Goal: Complete application form: Complete application form

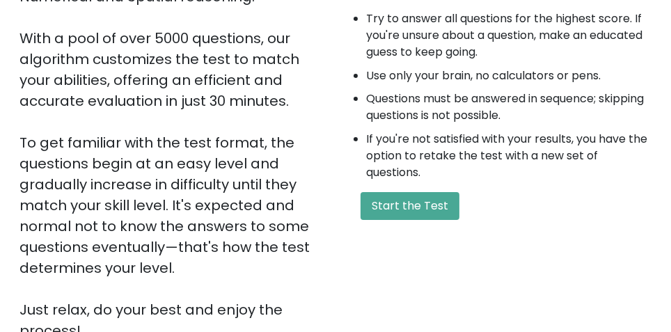
scroll to position [251, 0]
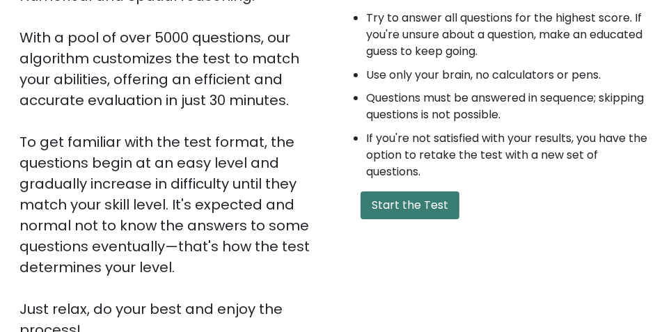
click at [442, 211] on button "Start the Test" at bounding box center [409, 205] width 99 height 28
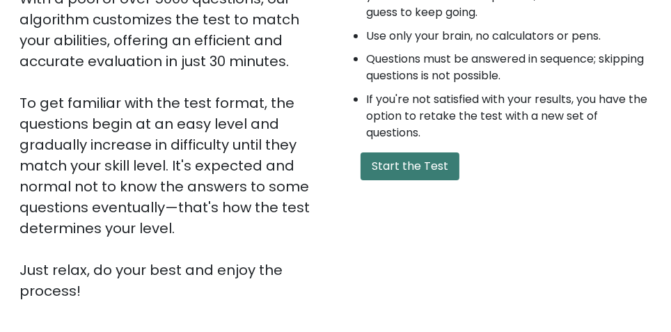
scroll to position [298, 0]
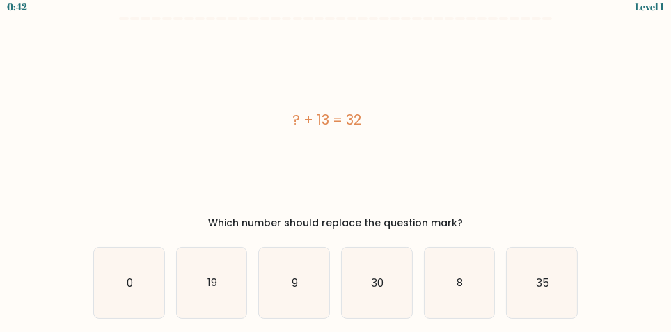
scroll to position [14, 0]
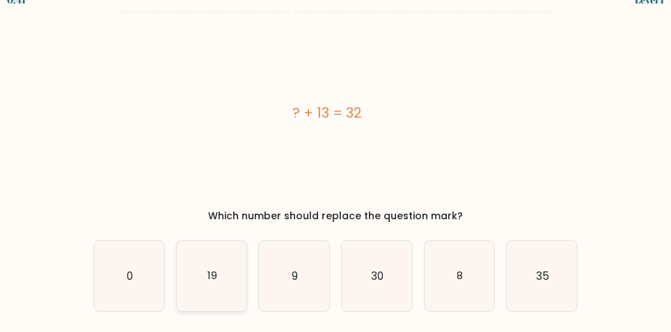
click at [207, 265] on icon "19" at bounding box center [212, 276] width 70 height 70
click at [335, 156] on input "b. 19" at bounding box center [335, 153] width 1 height 3
radio input "true"
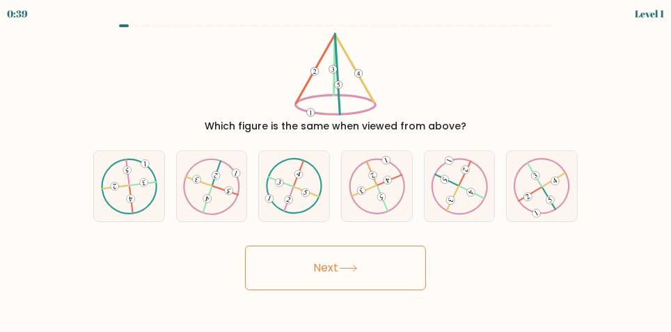
scroll to position [0, 0]
click at [461, 198] on 222 at bounding box center [472, 192] width 24 height 12
click at [336, 170] on input "e." at bounding box center [335, 167] width 1 height 3
radio input "true"
click at [405, 290] on button "Next" at bounding box center [335, 268] width 181 height 45
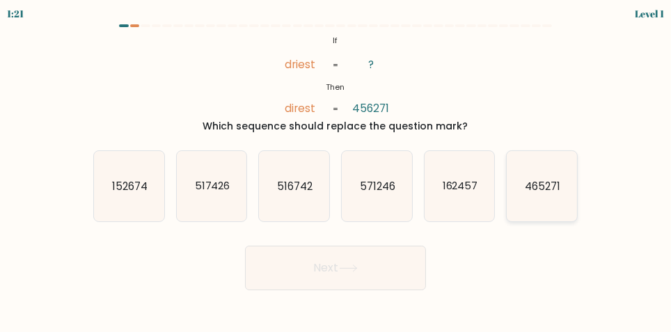
click at [551, 185] on icon "465271" at bounding box center [541, 186] width 70 height 70
click at [336, 170] on input "f. 465271" at bounding box center [335, 167] width 1 height 3
radio input "true"
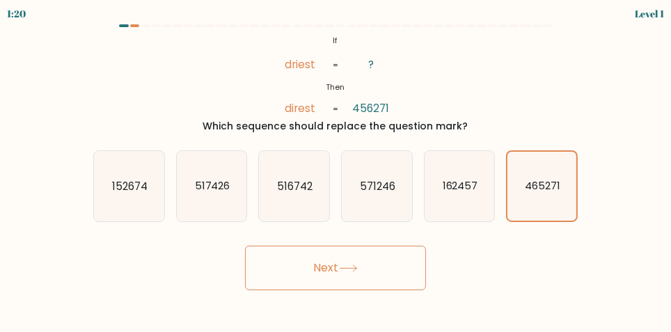
click at [392, 287] on button "Next" at bounding box center [335, 268] width 181 height 45
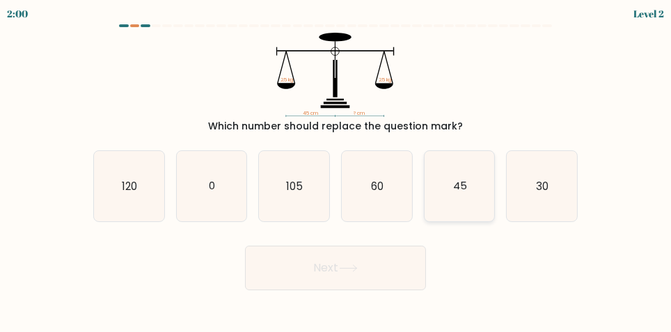
click at [462, 207] on icon "45" at bounding box center [459, 186] width 70 height 70
click at [336, 170] on input "e. 45" at bounding box center [335, 167] width 1 height 3
radio input "true"
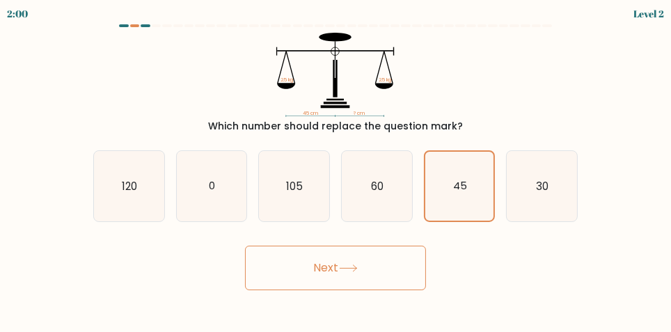
click at [319, 280] on button "Next" at bounding box center [335, 268] width 181 height 45
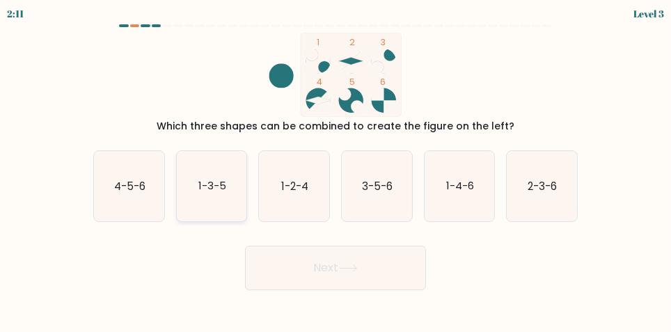
click at [204, 193] on text "1-3-5" at bounding box center [212, 186] width 28 height 15
click at [335, 170] on input "b. 1-3-5" at bounding box center [335, 167] width 1 height 3
radio input "true"
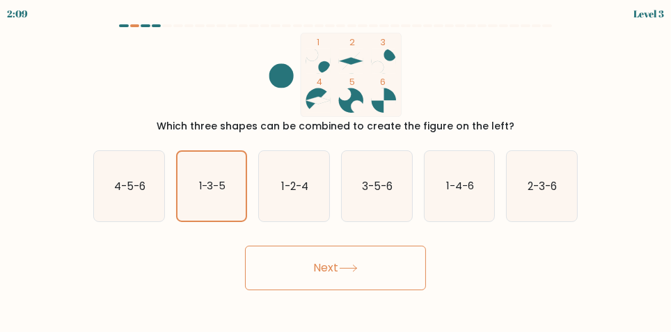
click at [309, 278] on button "Next" at bounding box center [335, 268] width 181 height 45
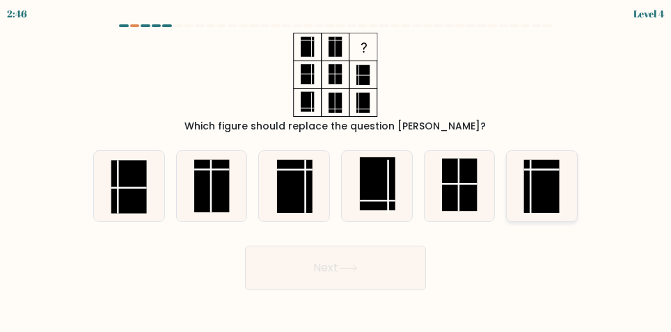
click at [561, 183] on icon at bounding box center [541, 186] width 70 height 70
click at [336, 170] on input "f." at bounding box center [335, 167] width 1 height 3
radio input "true"
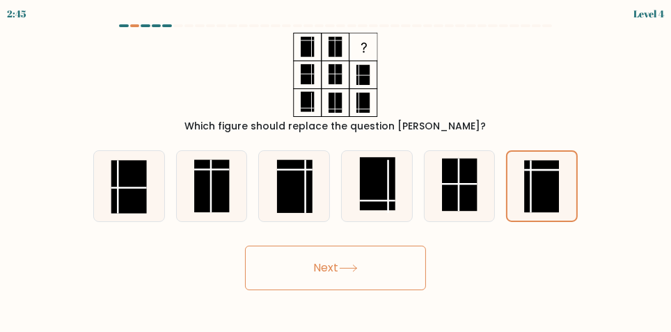
click at [277, 276] on button "Next" at bounding box center [335, 268] width 181 height 45
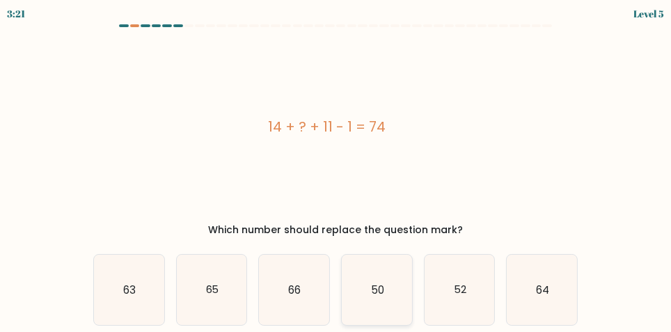
click at [360, 294] on icon "50" at bounding box center [377, 290] width 70 height 70
click at [336, 170] on input "d. 50" at bounding box center [335, 167] width 1 height 3
radio input "true"
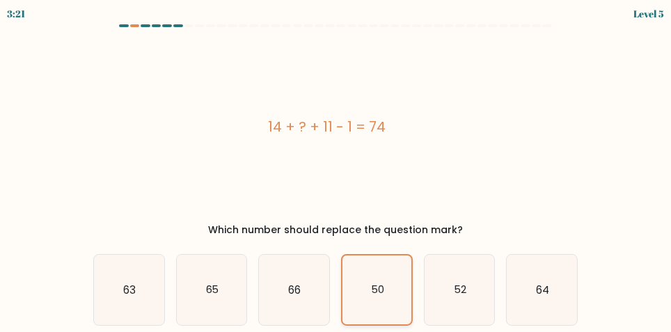
scroll to position [14, 0]
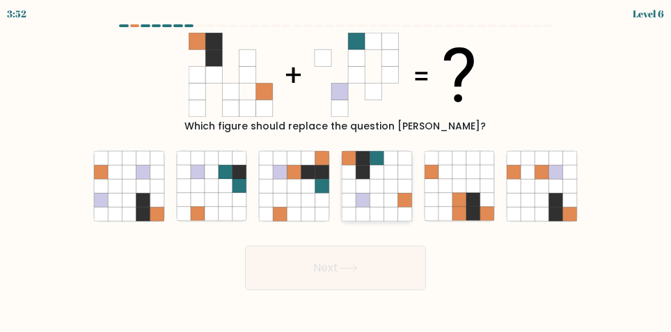
click at [370, 193] on icon at bounding box center [376, 186] width 14 height 14
click at [336, 170] on input "d." at bounding box center [335, 167] width 1 height 3
radio input "true"
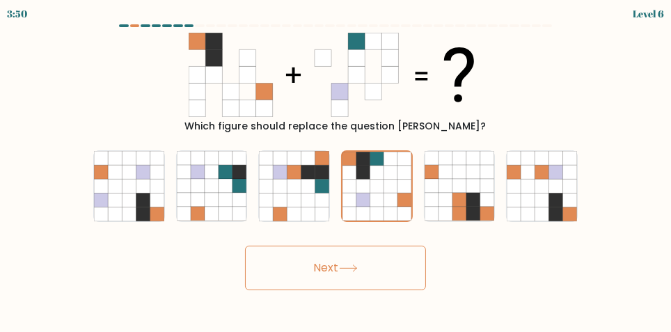
click at [291, 282] on button "Next" at bounding box center [335, 268] width 181 height 45
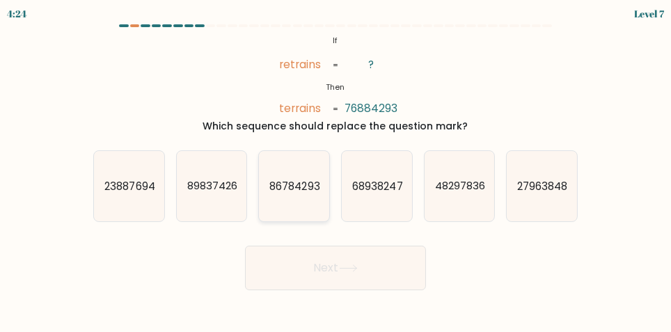
click at [276, 193] on text "86784293" at bounding box center [295, 186] width 50 height 15
click at [335, 170] on input "c. 86784293" at bounding box center [335, 167] width 1 height 3
radio input "true"
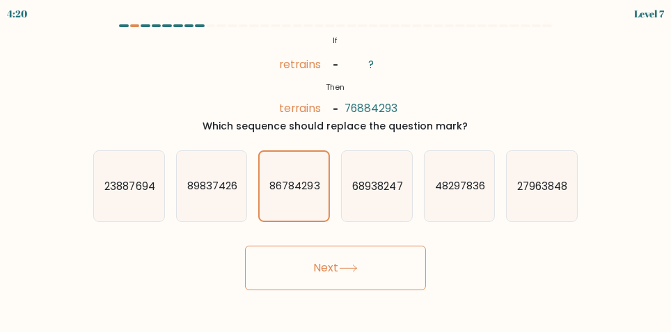
click at [298, 284] on button "Next" at bounding box center [335, 268] width 181 height 45
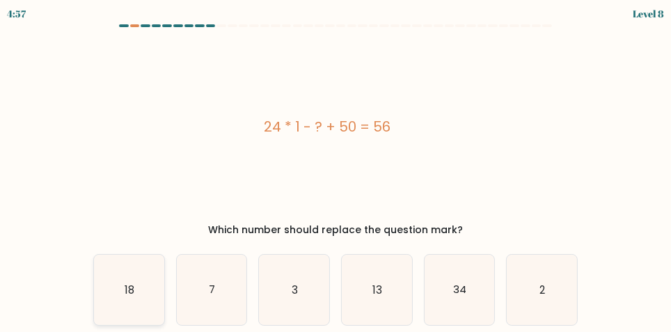
click at [125, 285] on text "18" at bounding box center [130, 289] width 10 height 15
click at [335, 170] on input "a. 18" at bounding box center [335, 167] width 1 height 3
radio input "true"
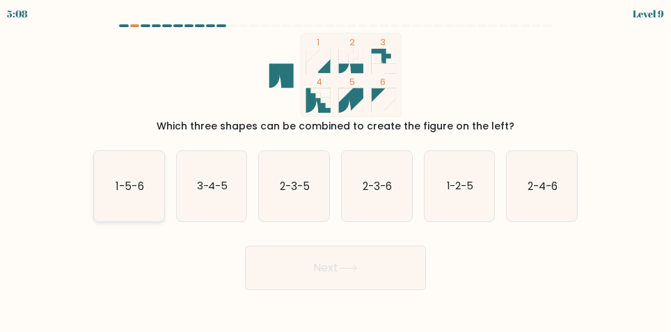
click at [122, 192] on text "1-5-6" at bounding box center [129, 186] width 28 height 15
click at [335, 170] on input "a. 1-5-6" at bounding box center [335, 167] width 1 height 3
radio input "true"
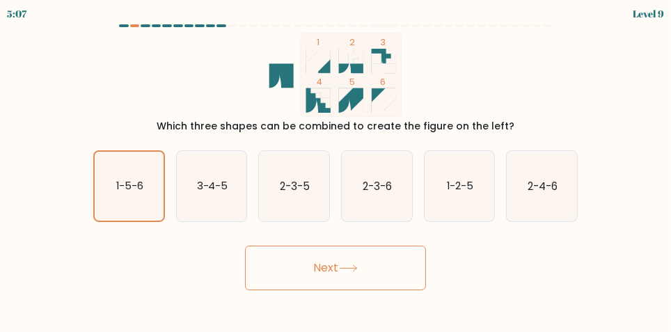
click at [296, 287] on button "Next" at bounding box center [335, 268] width 181 height 45
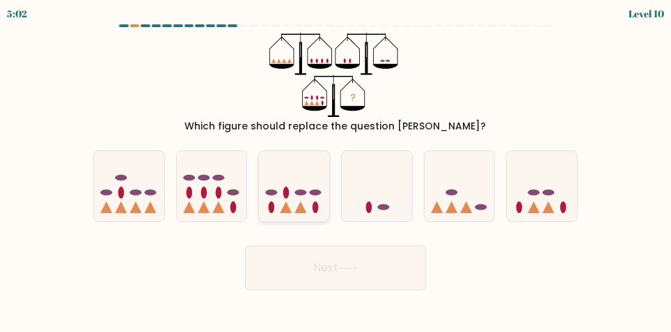
click at [287, 194] on icon at bounding box center [294, 186] width 70 height 58
click at [335, 170] on input "c." at bounding box center [335, 167] width 1 height 3
radio input "true"
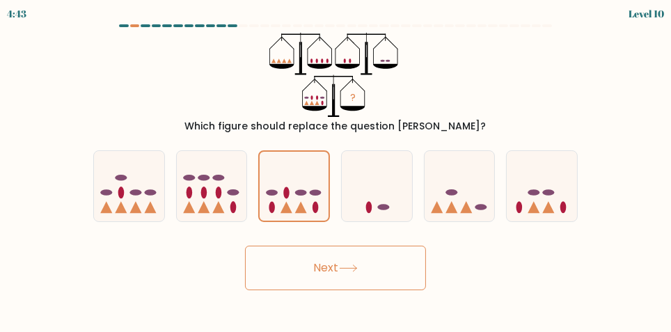
click at [403, 288] on button "Next" at bounding box center [335, 268] width 181 height 45
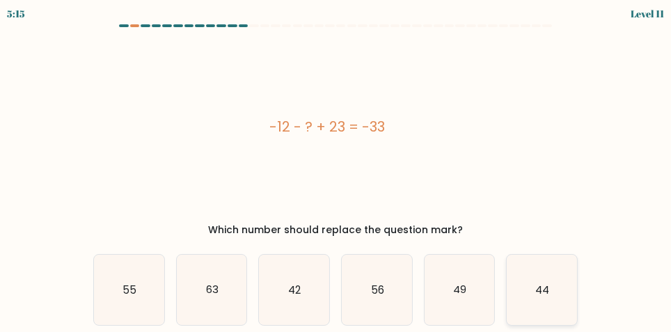
click at [552, 282] on icon "44" at bounding box center [541, 290] width 70 height 70
click at [336, 170] on input "f. 44" at bounding box center [335, 167] width 1 height 3
radio input "true"
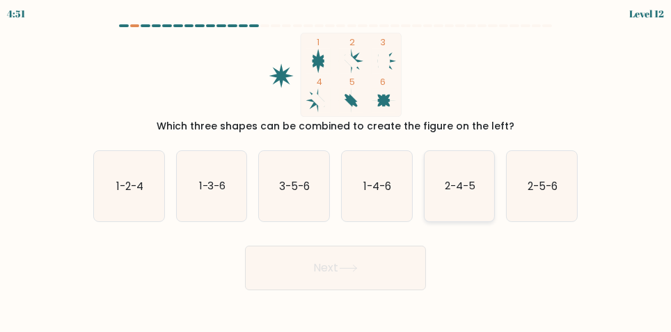
click at [472, 193] on text "2-4-5" at bounding box center [459, 186] width 31 height 15
click at [336, 170] on input "e. 2-4-5" at bounding box center [335, 167] width 1 height 3
radio input "true"
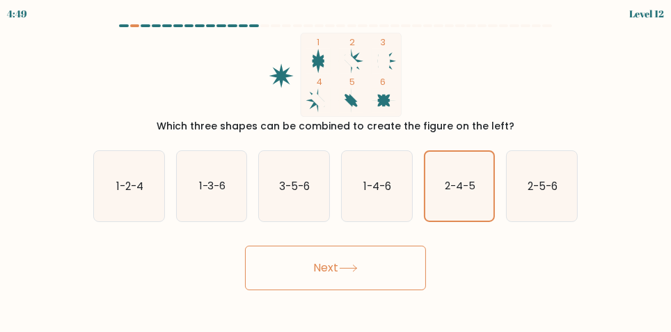
click at [404, 290] on button "Next" at bounding box center [335, 268] width 181 height 45
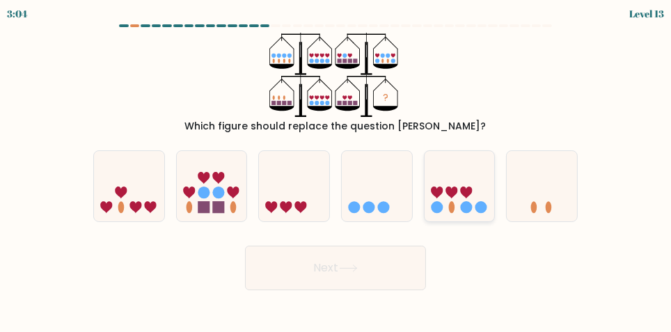
click at [465, 198] on icon at bounding box center [466, 192] width 12 height 12
click at [336, 170] on input "e." at bounding box center [335, 167] width 1 height 3
radio input "true"
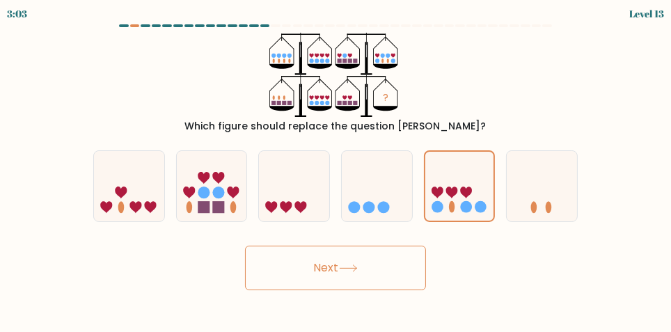
click at [406, 280] on button "Next" at bounding box center [335, 268] width 181 height 45
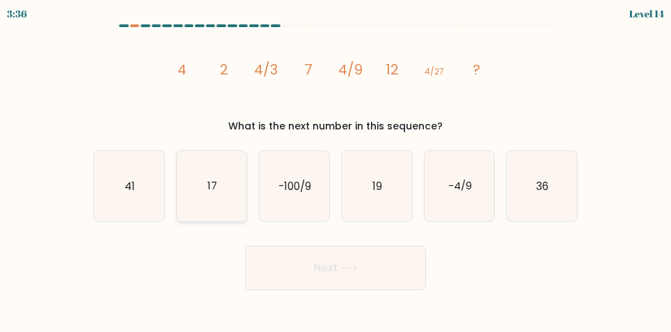
click at [207, 193] on text "17" at bounding box center [212, 186] width 10 height 15
click at [335, 170] on input "b. 17" at bounding box center [335, 167] width 1 height 3
radio input "true"
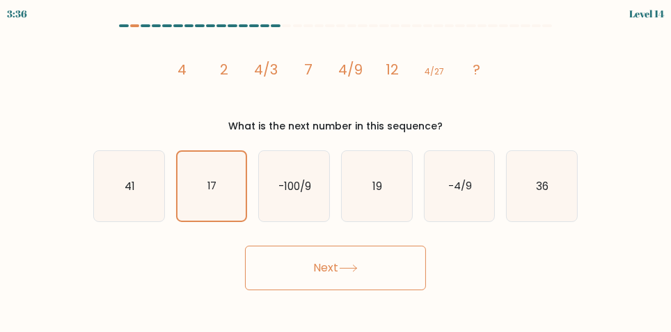
click at [272, 287] on button "Next" at bounding box center [335, 268] width 181 height 45
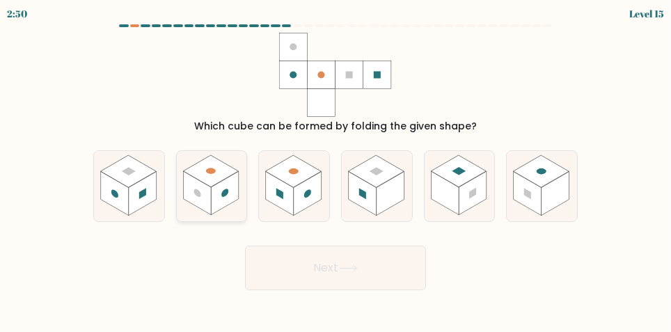
click at [205, 187] on rect at bounding box center [211, 171] width 56 height 32
click at [335, 170] on input "b." at bounding box center [335, 167] width 1 height 3
radio input "true"
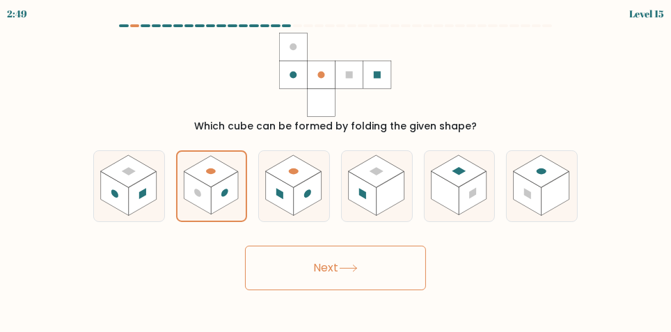
click at [294, 288] on button "Next" at bounding box center [335, 268] width 181 height 45
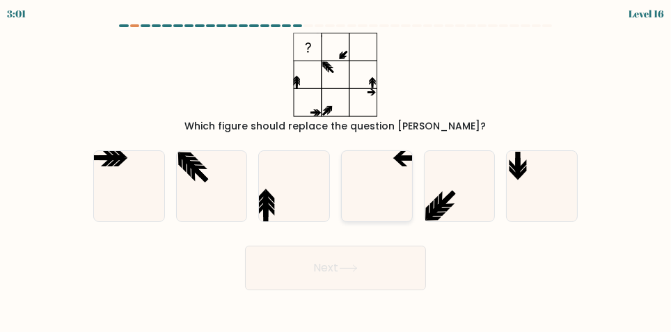
click at [371, 191] on icon at bounding box center [377, 186] width 70 height 70
click at [336, 170] on input "d." at bounding box center [335, 167] width 1 height 3
radio input "true"
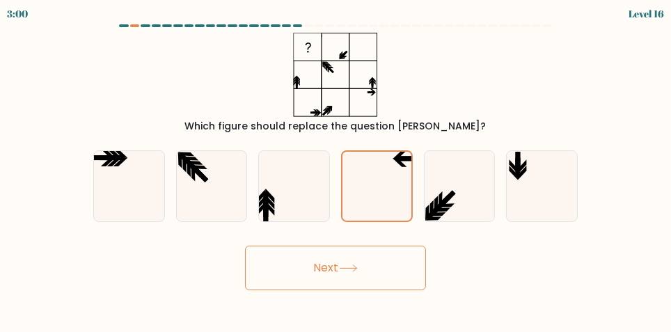
click at [292, 277] on button "Next" at bounding box center [335, 268] width 181 height 45
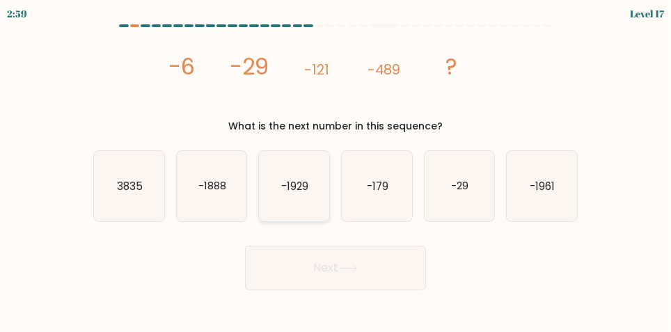
click at [280, 188] on icon "-1929" at bounding box center [294, 186] width 70 height 70
click at [335, 170] on input "c. -1929" at bounding box center [335, 167] width 1 height 3
radio input "true"
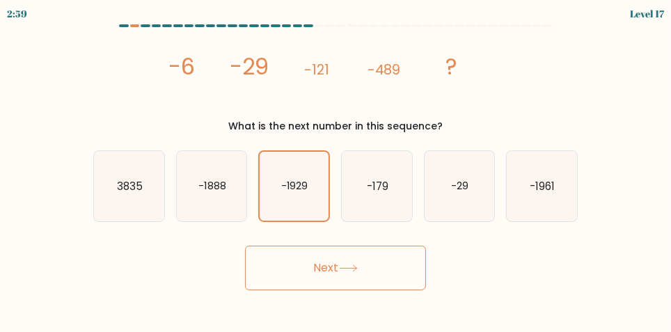
click at [296, 284] on button "Next" at bounding box center [335, 268] width 181 height 45
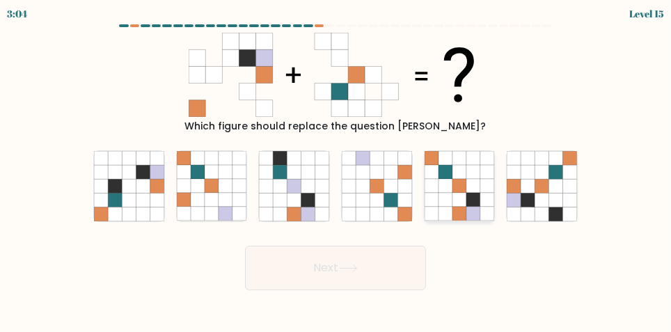
click at [462, 193] on icon at bounding box center [459, 186] width 14 height 14
click at [336, 170] on input "e." at bounding box center [335, 167] width 1 height 3
radio input "true"
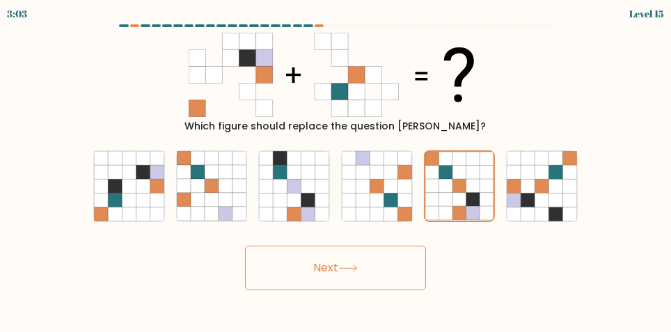
click at [302, 282] on button "Next" at bounding box center [335, 268] width 181 height 45
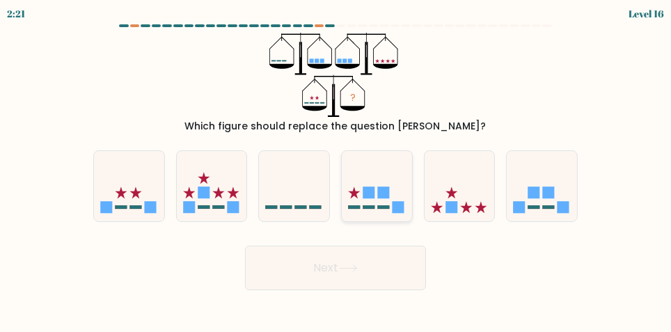
click at [385, 198] on rect at bounding box center [384, 192] width 12 height 12
click at [336, 170] on input "d." at bounding box center [335, 167] width 1 height 3
radio input "true"
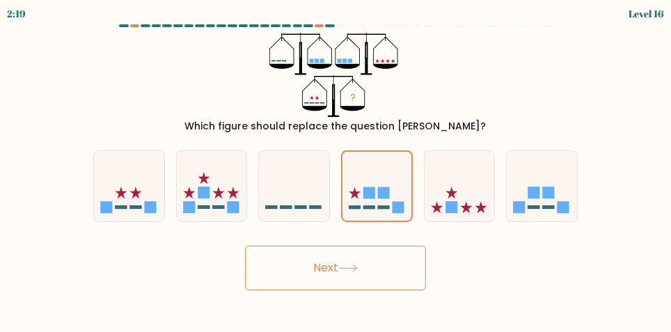
click at [419, 282] on button "Next" at bounding box center [335, 268] width 181 height 45
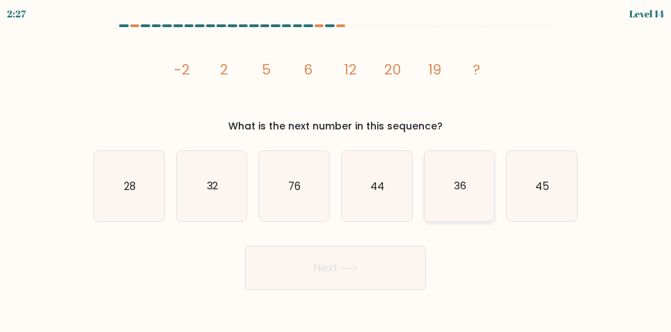
click at [475, 195] on icon "36" at bounding box center [459, 186] width 70 height 70
click at [336, 170] on input "e. 36" at bounding box center [335, 167] width 1 height 3
radio input "true"
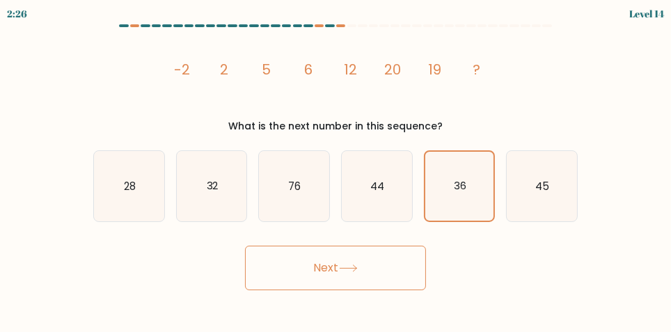
click at [277, 282] on button "Next" at bounding box center [335, 268] width 181 height 45
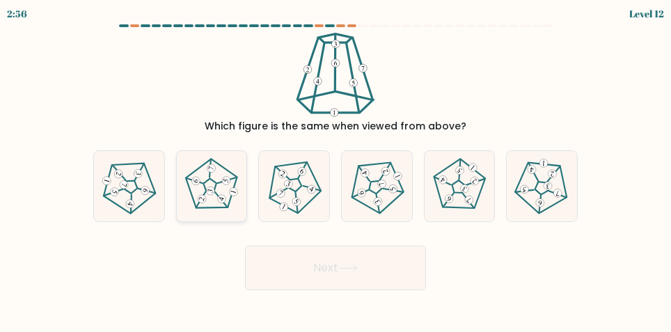
click at [207, 206] on icon at bounding box center [212, 186] width 56 height 56
click at [335, 170] on input "b." at bounding box center [335, 167] width 1 height 3
radio input "true"
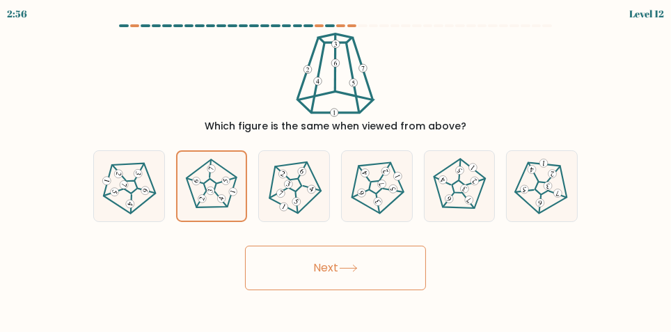
click at [274, 281] on button "Next" at bounding box center [335, 268] width 181 height 45
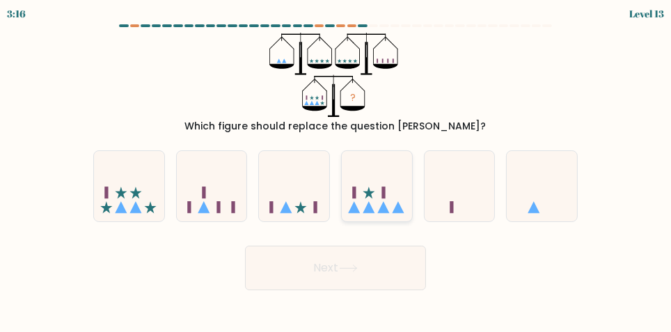
click at [364, 201] on icon at bounding box center [377, 186] width 70 height 58
click at [336, 170] on input "d." at bounding box center [335, 167] width 1 height 3
radio input "true"
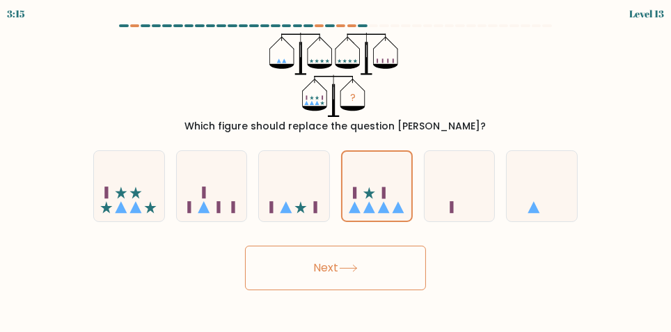
click at [314, 277] on button "Next" at bounding box center [335, 268] width 181 height 45
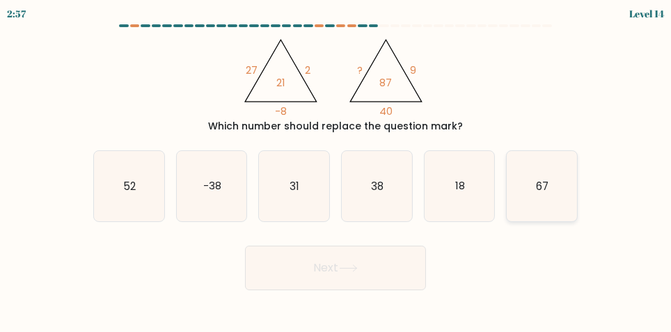
click at [554, 194] on icon "67" at bounding box center [541, 186] width 70 height 70
click at [336, 170] on input "f. 67" at bounding box center [335, 167] width 1 height 3
radio input "true"
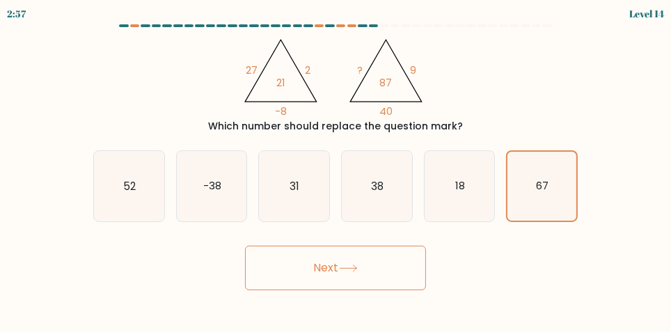
click at [287, 284] on button "Next" at bounding box center [335, 268] width 181 height 45
